Goal: Task Accomplishment & Management: Use online tool/utility

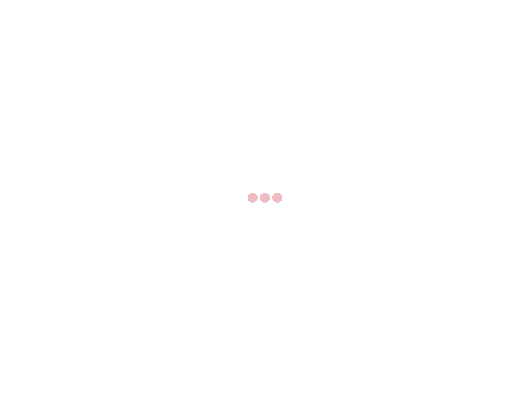
select select "US"
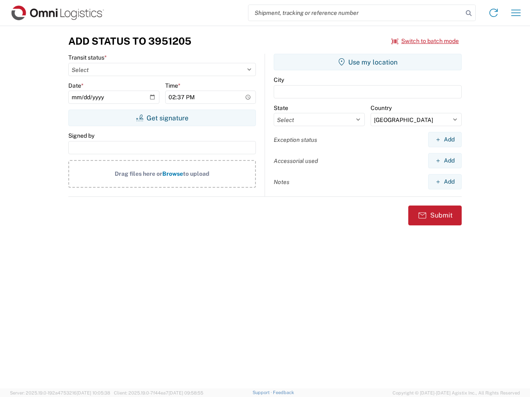
click at [355, 13] on input "search" at bounding box center [355, 13] width 214 height 16
click at [468, 13] on icon at bounding box center [469, 13] width 12 height 12
click at [493, 13] on icon at bounding box center [493, 12] width 13 height 13
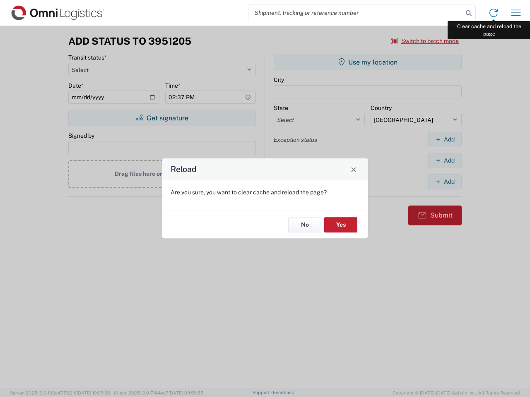
click at [515, 13] on div "Reload Are you sure, you want to clear cache and reload the page? No Yes" at bounding box center [265, 198] width 530 height 397
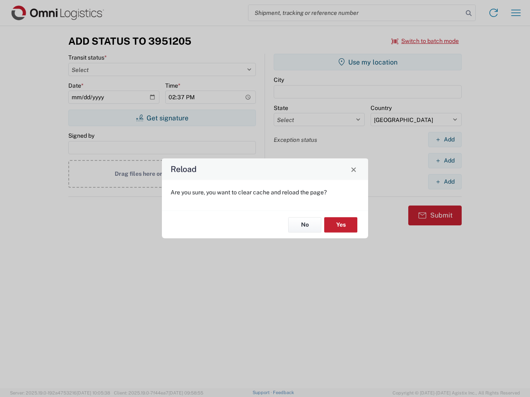
click at [425, 41] on div "Reload Are you sure, you want to clear cache and reload the page? No Yes" at bounding box center [265, 198] width 530 height 397
click at [162, 118] on div "Reload Are you sure, you want to clear cache and reload the page? No Yes" at bounding box center [265, 198] width 530 height 397
click at [367, 62] on div "Reload Are you sure, you want to clear cache and reload the page? No Yes" at bounding box center [265, 198] width 530 height 397
click at [444, 139] on div "Reload Are you sure, you want to clear cache and reload the page? No Yes" at bounding box center [265, 198] width 530 height 397
click at [444, 161] on div "Reload Are you sure, you want to clear cache and reload the page? No Yes" at bounding box center [265, 198] width 530 height 397
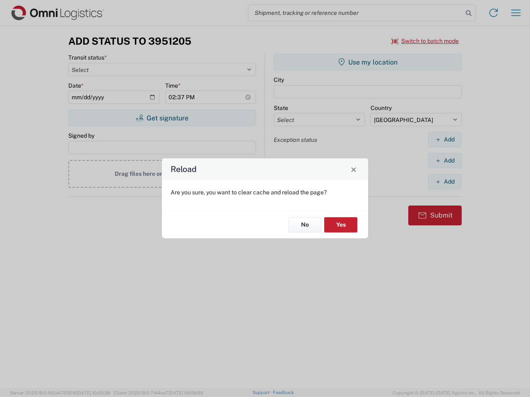
click at [444, 182] on div "Reload Are you sure, you want to clear cache and reload the page? No Yes" at bounding box center [265, 198] width 530 height 397
